Goal: Use online tool/utility: Utilize a website feature to perform a specific function

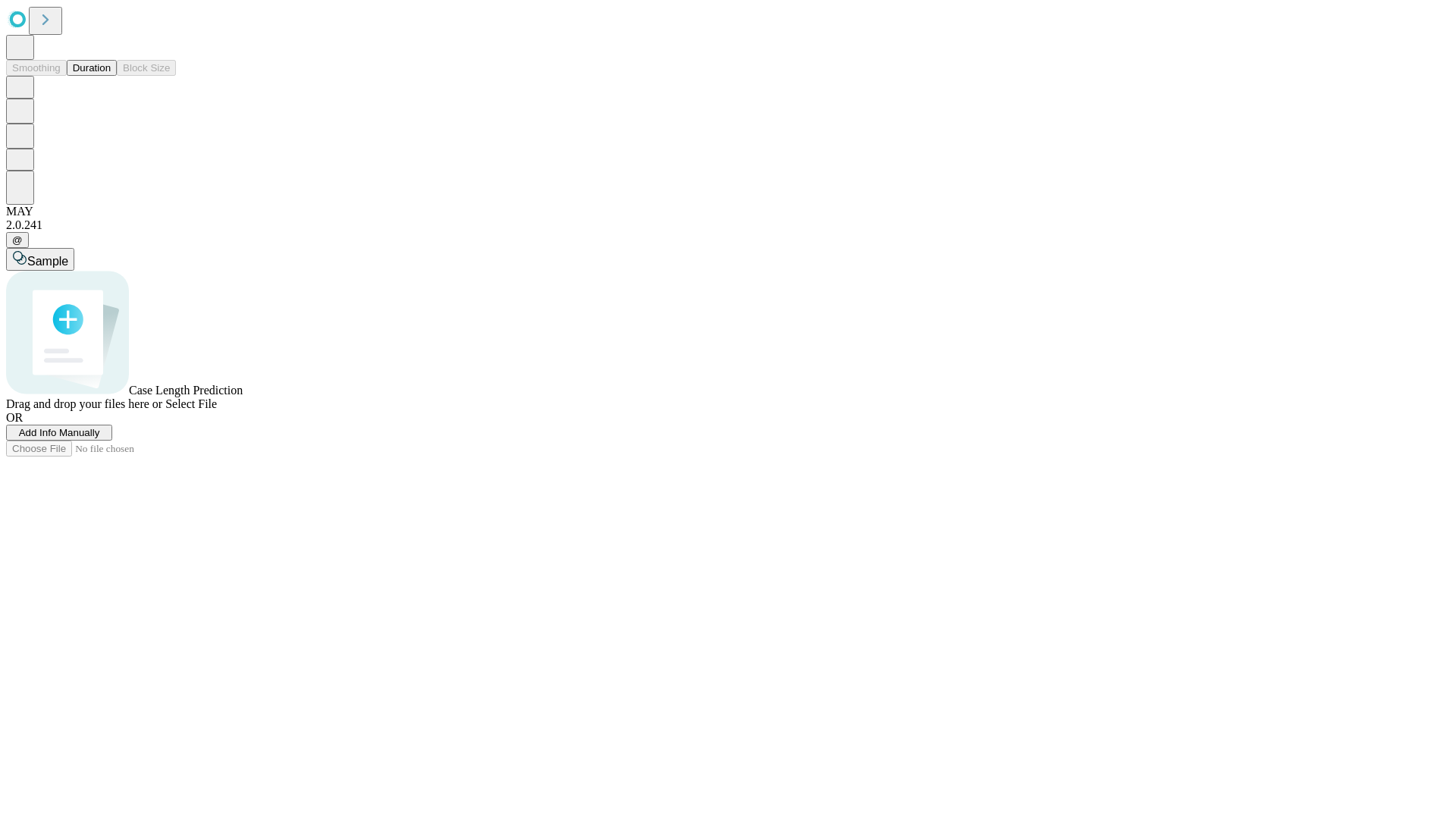
click at [217, 411] on span "Select File" at bounding box center [191, 404] width 51 height 13
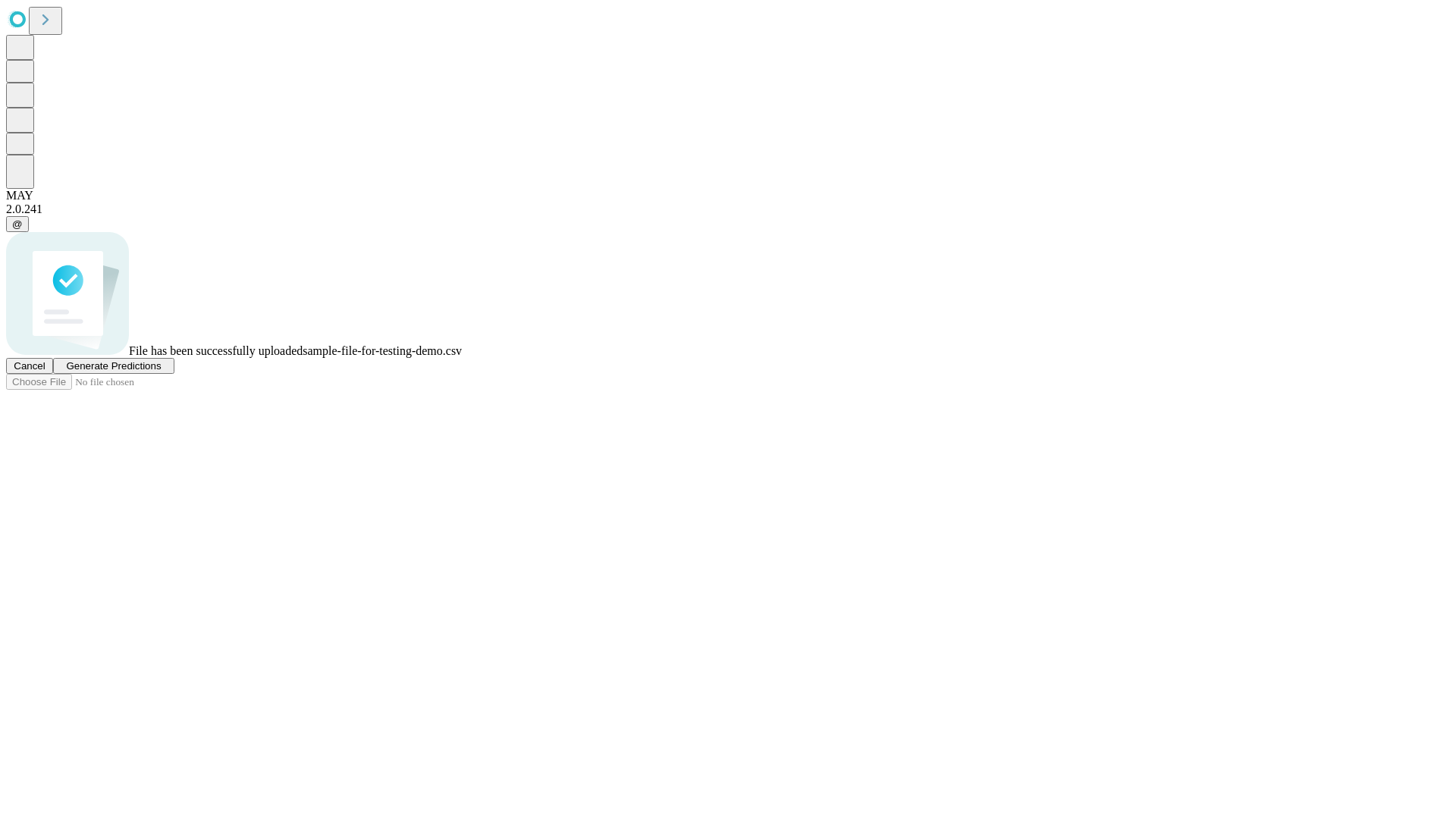
click at [161, 372] on span "Generate Predictions" at bounding box center [113, 366] width 95 height 12
